Goal: Use online tool/utility

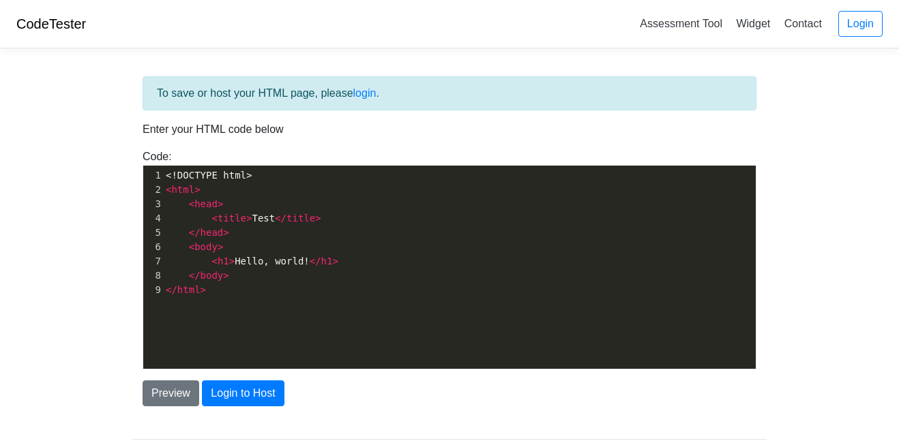
click at [250, 226] on pre "</ head >" at bounding box center [459, 233] width 593 height 14
type textarea "<!DOCTYPE html> <html> <head> <title>Test</title> </head> <body> <h1>Hello, wor…"
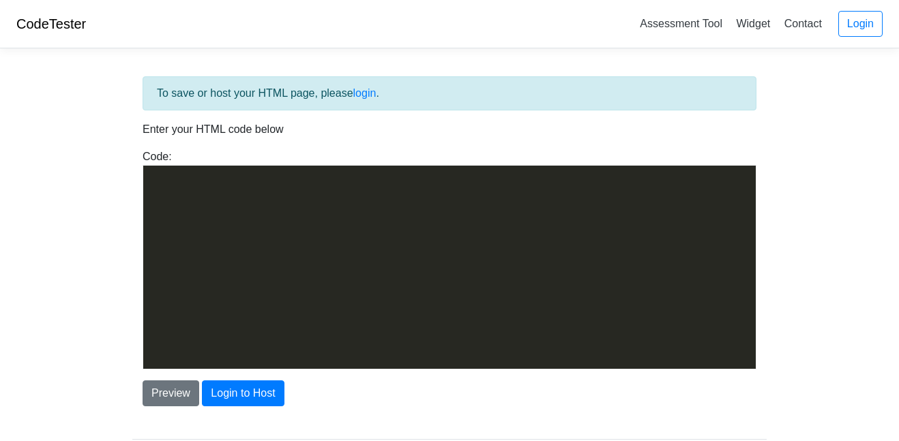
scroll to position [13152, 0]
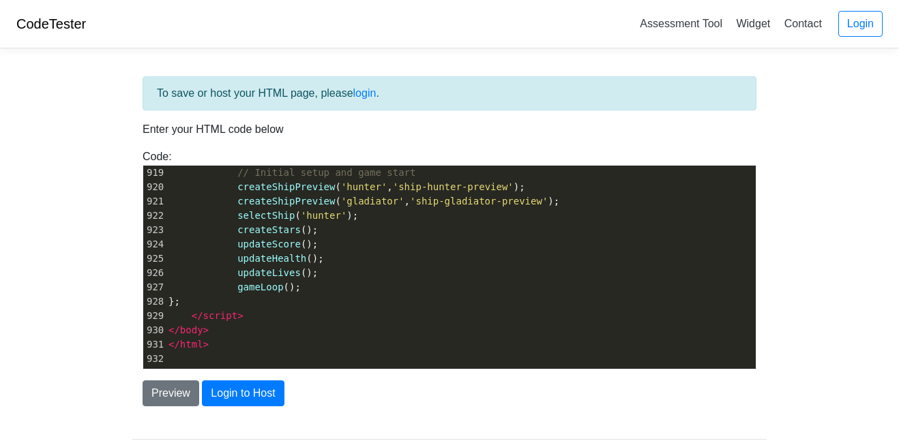
click at [321, 394] on div "Preview Login to Host" at bounding box center [449, 394] width 634 height 26
click at [153, 403] on button "Preview" at bounding box center [171, 394] width 57 height 26
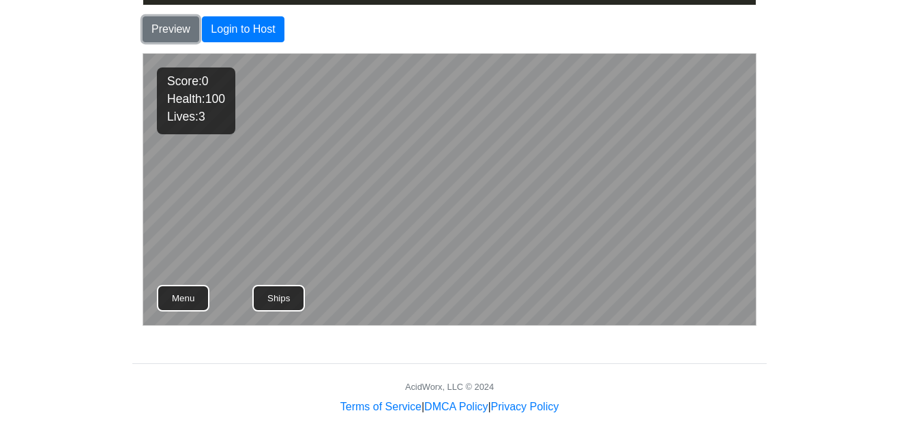
scroll to position [371, 0]
